Goal: Check status: Check status

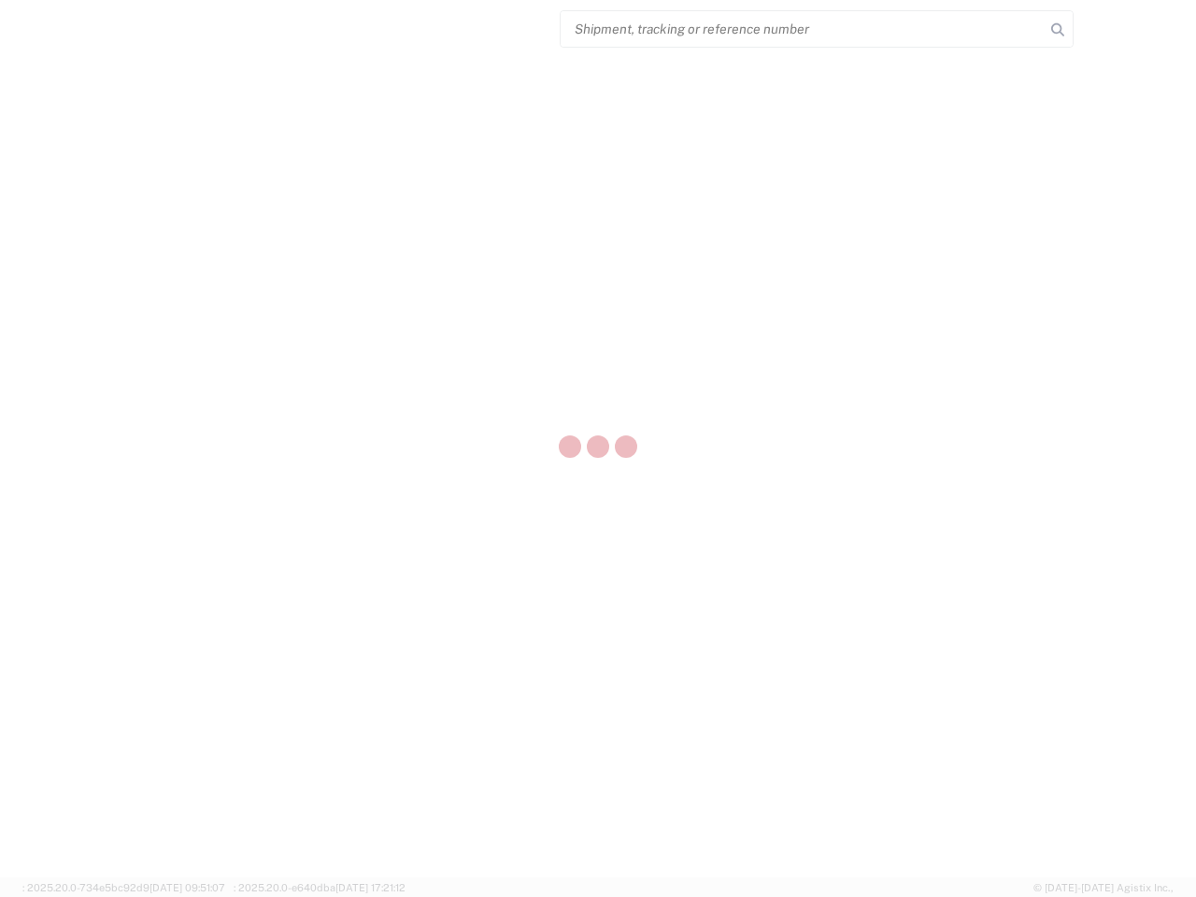
select select "US"
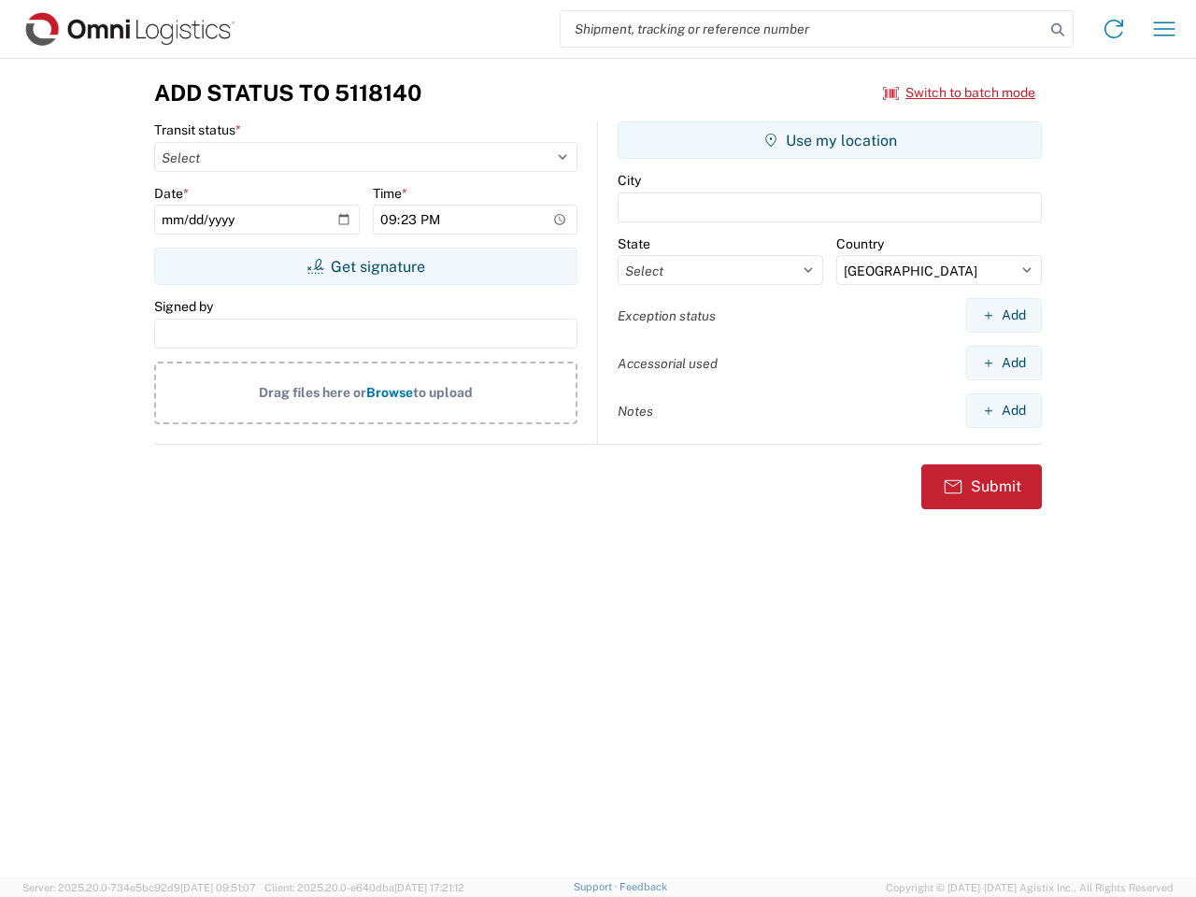
click at [803, 29] on input "search" at bounding box center [803, 29] width 484 height 36
click at [1058, 30] on icon at bounding box center [1058, 30] width 26 height 26
click at [1114, 29] on icon at bounding box center [1114, 29] width 30 height 30
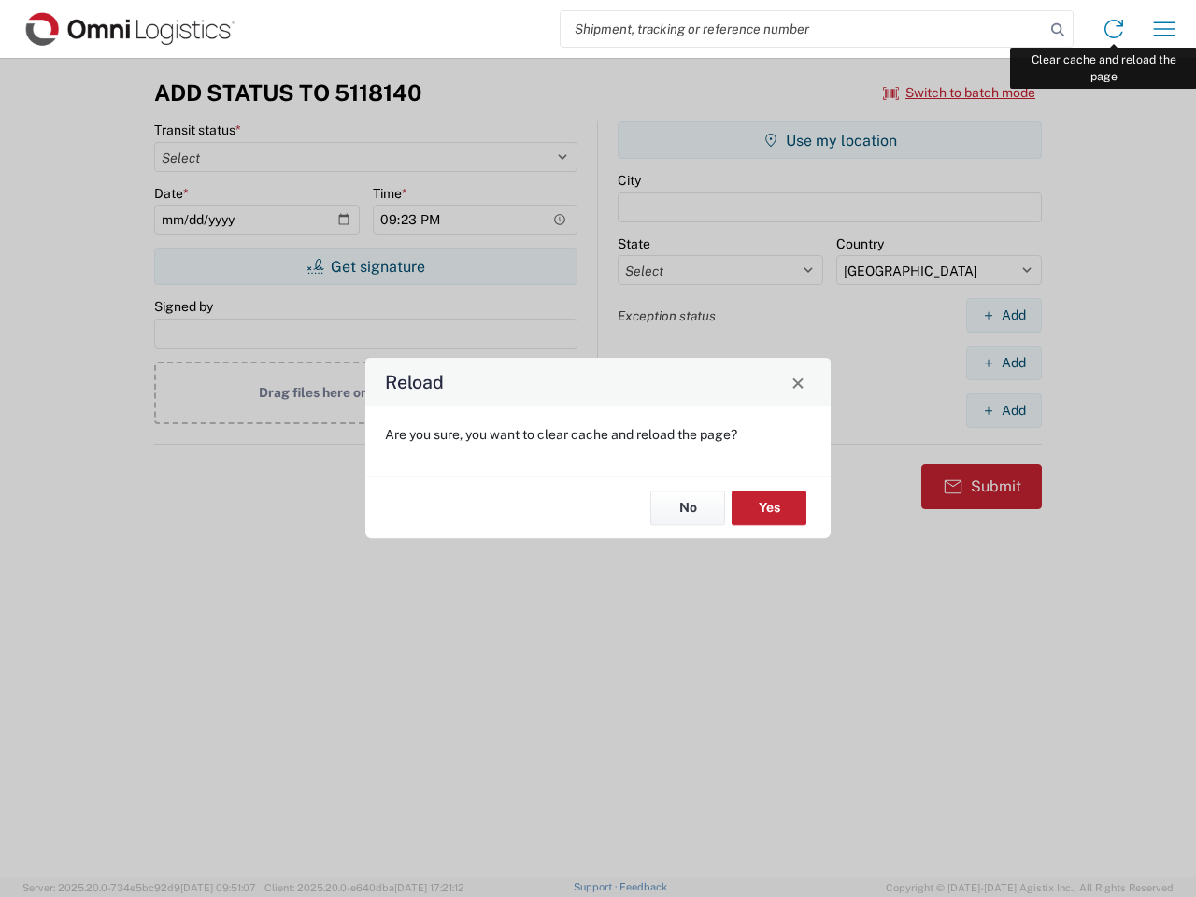
click at [1165, 29] on div "Reload Are you sure, you want to clear cache and reload the page? No Yes" at bounding box center [598, 448] width 1196 height 897
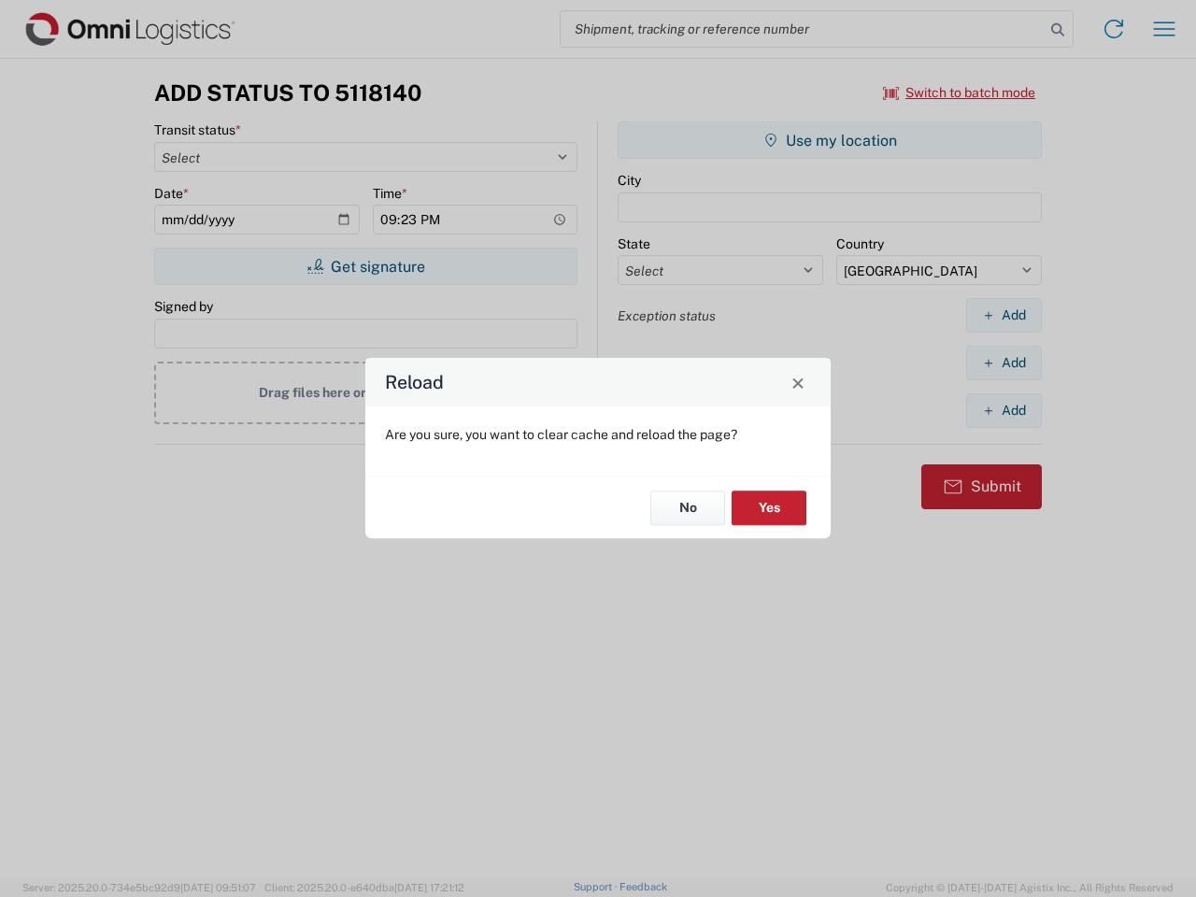
click at [960, 93] on div "Reload Are you sure, you want to clear cache and reload the page? No Yes" at bounding box center [598, 448] width 1196 height 897
click at [365, 266] on div "Reload Are you sure, you want to clear cache and reload the page? No Yes" at bounding box center [598, 448] width 1196 height 897
click at [830, 140] on div "Reload Are you sure, you want to clear cache and reload the page? No Yes" at bounding box center [598, 448] width 1196 height 897
click at [1004, 315] on div "Reload Are you sure, you want to clear cache and reload the page? No Yes" at bounding box center [598, 448] width 1196 height 897
click at [1004, 363] on div "Reload Are you sure, you want to clear cache and reload the page? No Yes" at bounding box center [598, 448] width 1196 height 897
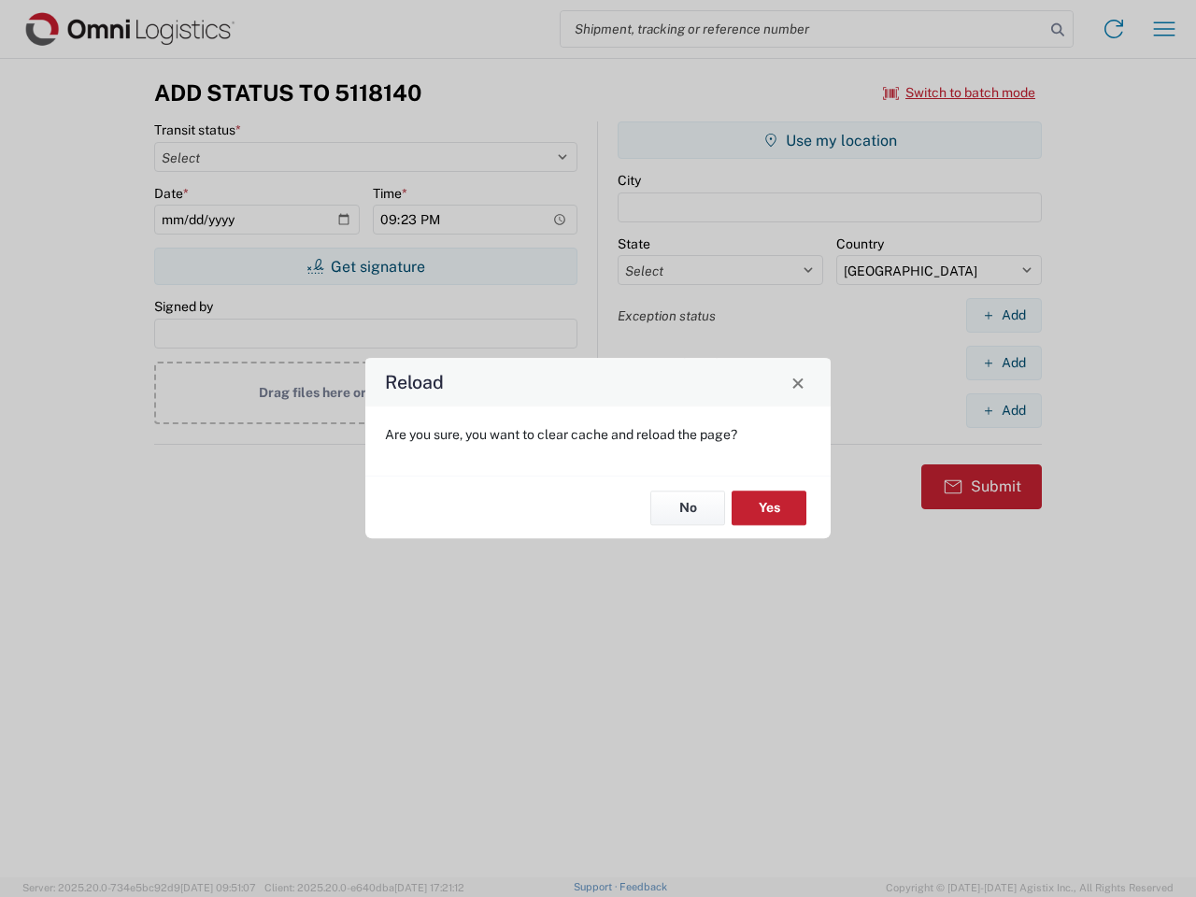
click at [1004, 410] on div "Reload Are you sure, you want to clear cache and reload the page? No Yes" at bounding box center [598, 448] width 1196 height 897
